Goal: Task Accomplishment & Management: Complete application form

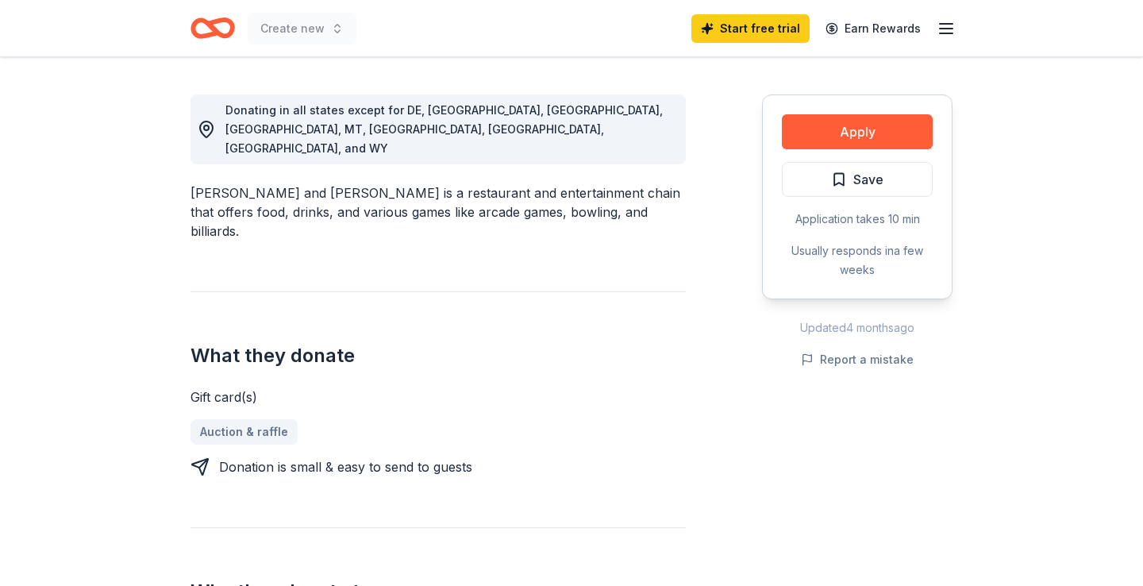
scroll to position [431, 0]
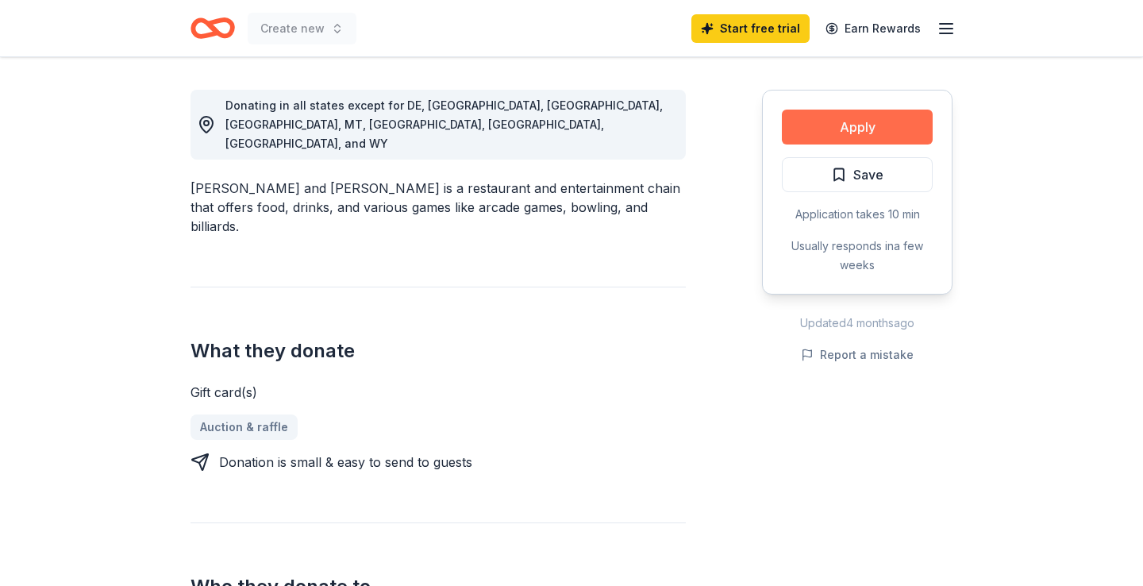
click at [838, 141] on button "Apply" at bounding box center [857, 127] width 151 height 35
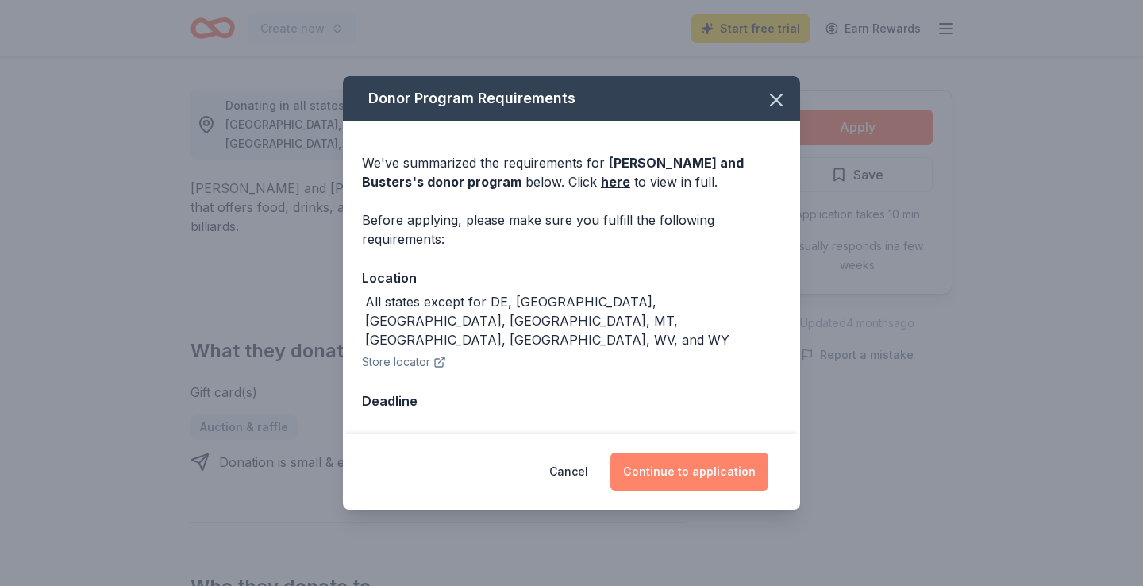
click at [656, 467] on button "Continue to application" at bounding box center [689, 471] width 158 height 38
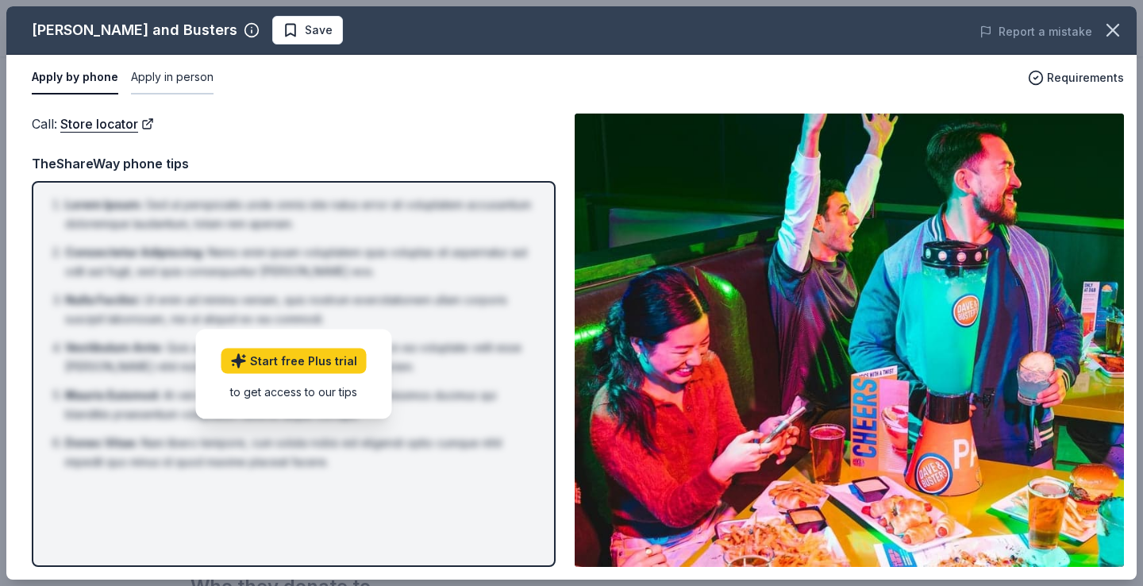
click at [171, 76] on button "Apply in person" at bounding box center [172, 77] width 83 height 33
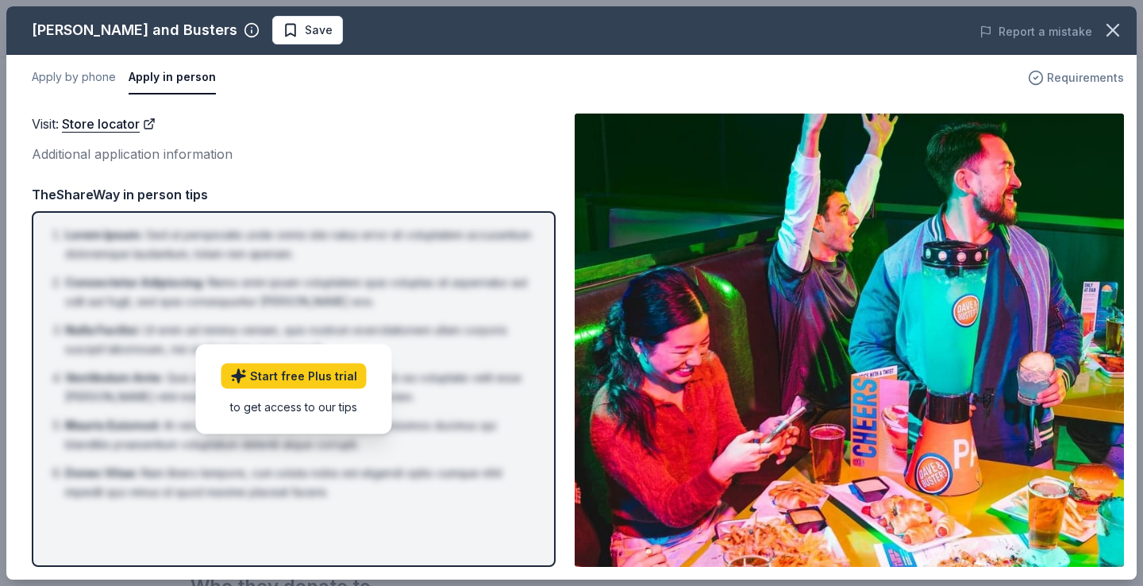
click at [1070, 83] on span "Requirements" at bounding box center [1085, 77] width 77 height 19
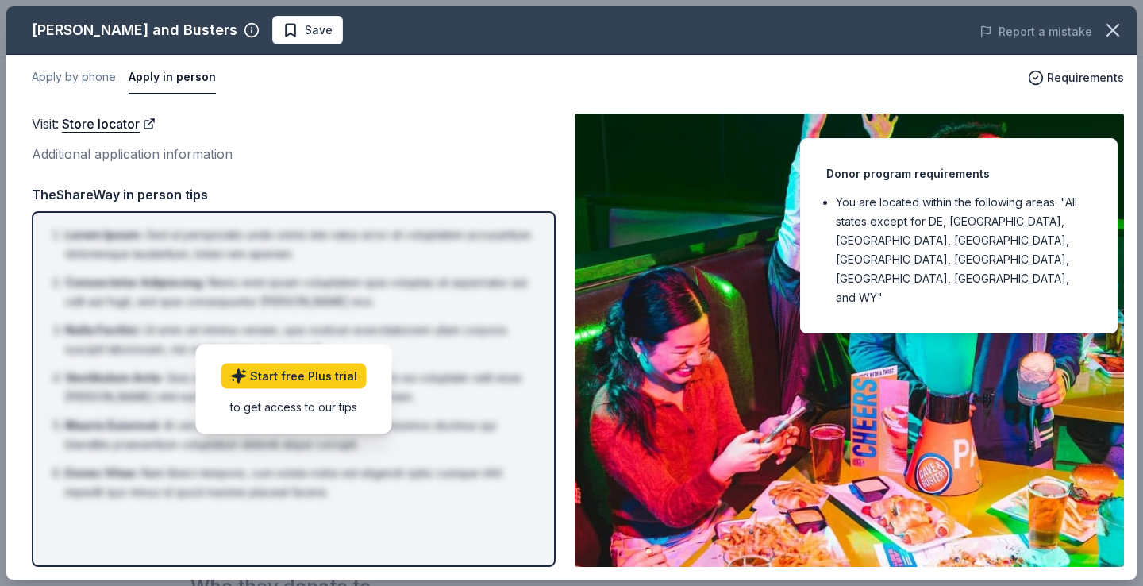
click at [402, 111] on div "Visit : Store locator Additional application information Visit : Store locator …" at bounding box center [571, 340] width 1130 height 479
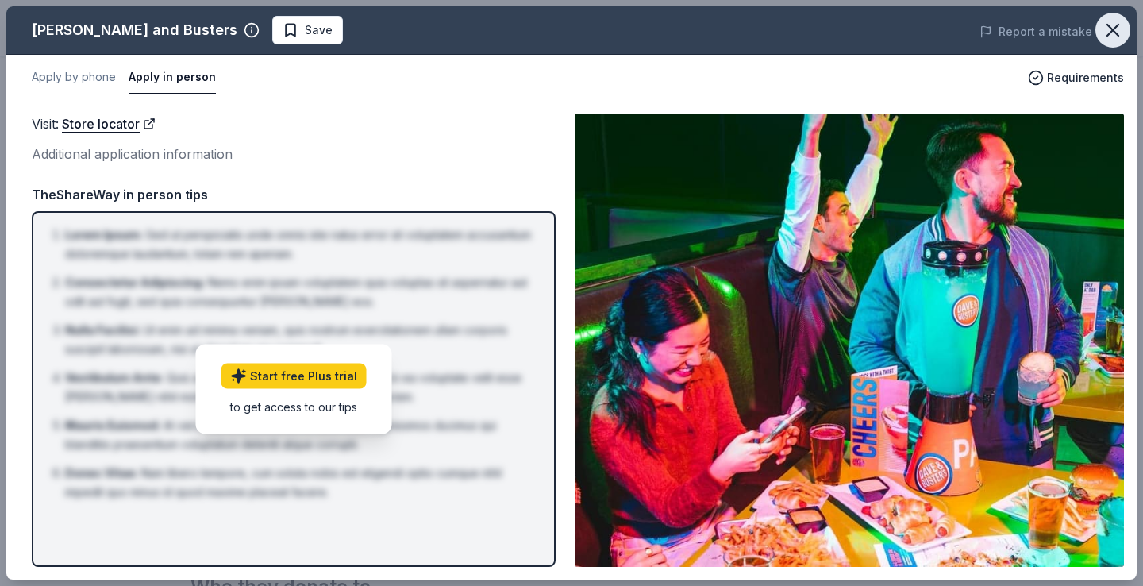
click at [1114, 30] on icon "button" at bounding box center [1113, 30] width 22 height 22
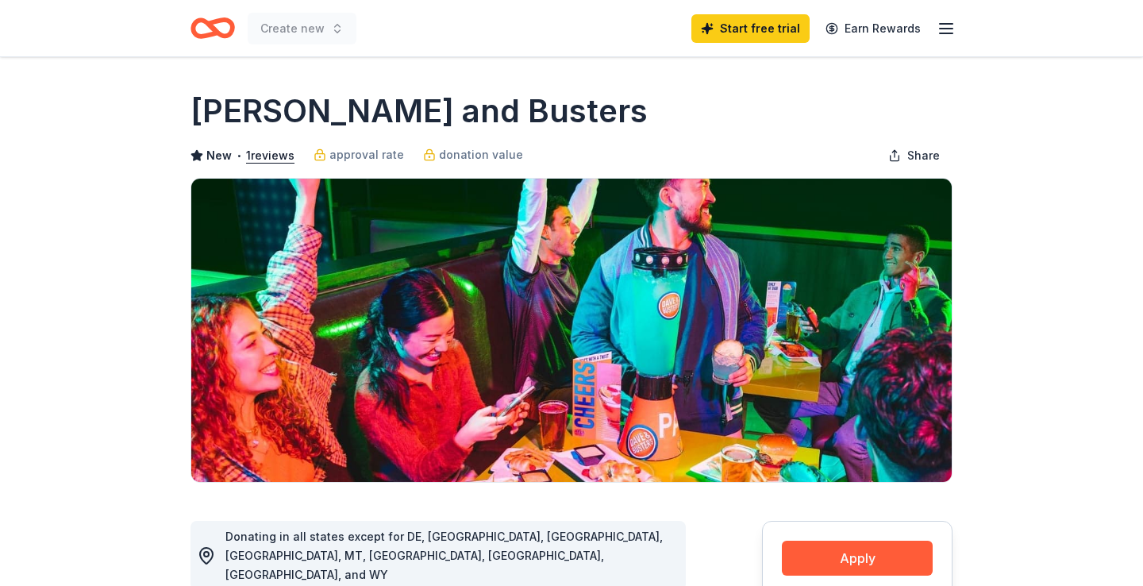
scroll to position [0, 0]
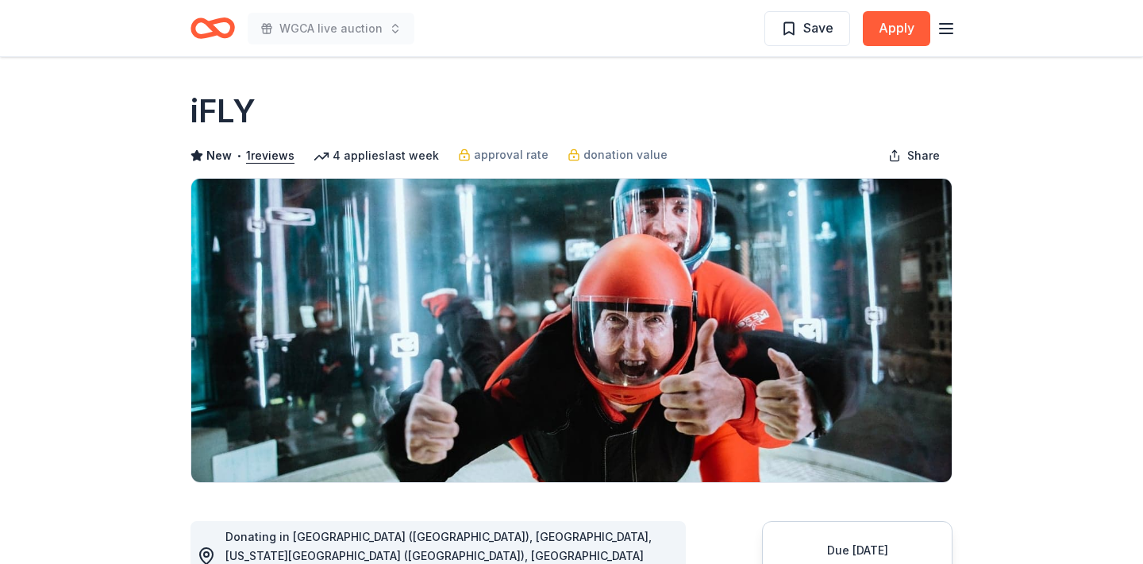
scroll to position [56, 0]
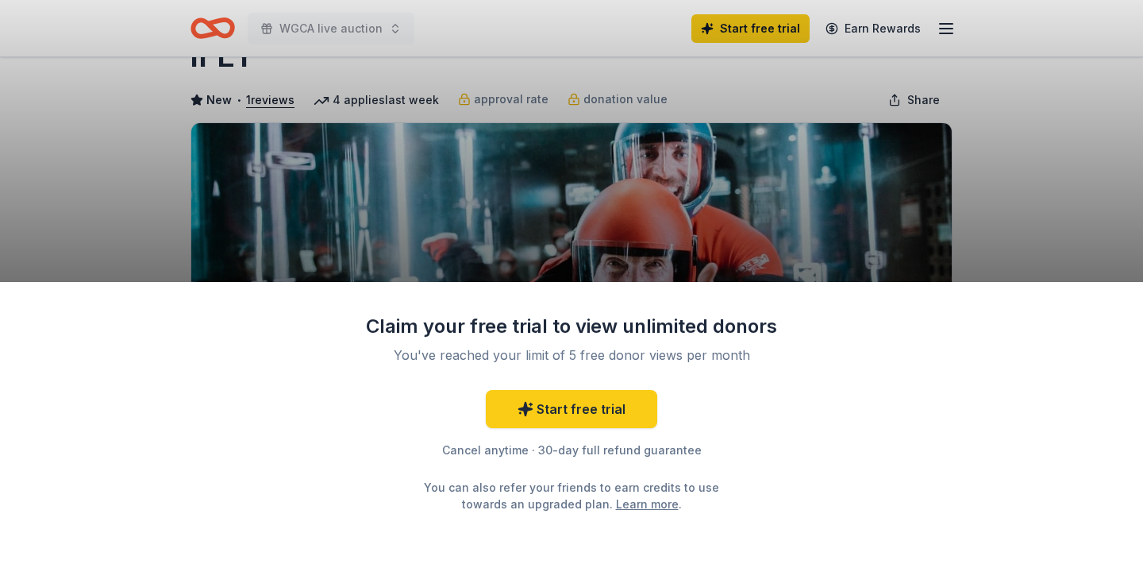
click at [1011, 239] on div "Claim your free trial to view unlimited donors You've reached your limit of 5 f…" at bounding box center [571, 282] width 1143 height 564
click at [1010, 171] on div "Claim your free trial to view unlimited donors You've reached your limit of 5 f…" at bounding box center [571, 282] width 1143 height 564
click at [156, 149] on div "Claim your free trial to view unlimited donors You've reached your limit of 5 f…" at bounding box center [571, 282] width 1143 height 564
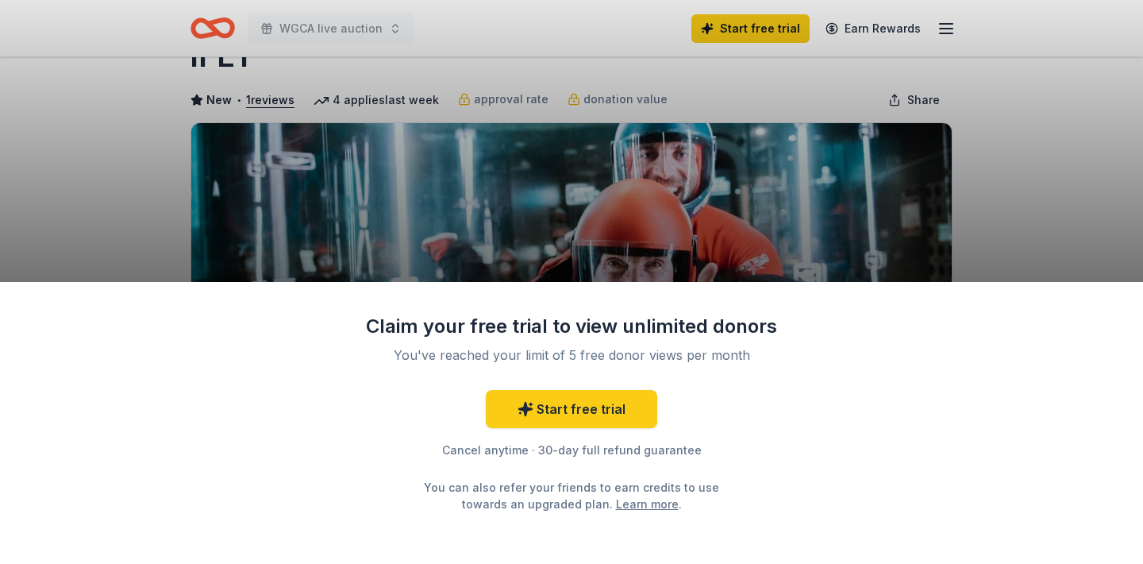
click at [156, 149] on div "Claim your free trial to view unlimited donors You've reached your limit of 5 f…" at bounding box center [571, 282] width 1143 height 564
click at [1118, 157] on div "Claim your free trial to view unlimited donors You've reached your limit of 5 f…" at bounding box center [571, 282] width 1143 height 564
click at [149, 164] on div "Claim your free trial to view unlimited donors You've reached your limit of 5 f…" at bounding box center [571, 282] width 1143 height 564
